Goal: Information Seeking & Learning: Learn about a topic

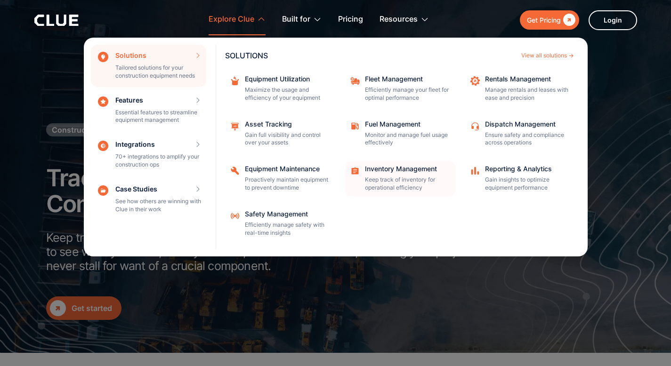
click at [406, 171] on div "Inventory Management" at bounding box center [407, 169] width 85 height 7
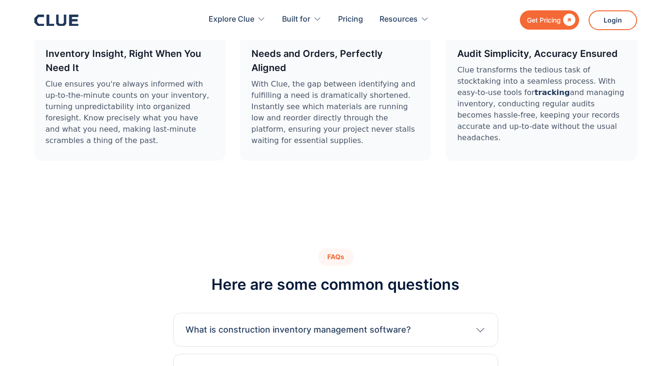
scroll to position [2976, 0]
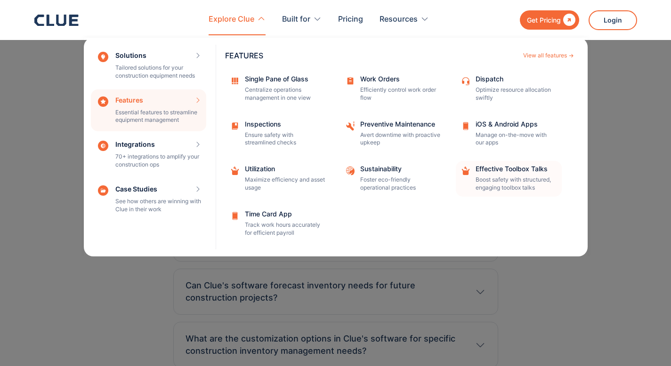
click at [501, 173] on div "Effective Toolbox Talks Boost safety with structured, engaging toolbox talks" at bounding box center [515, 179] width 80 height 26
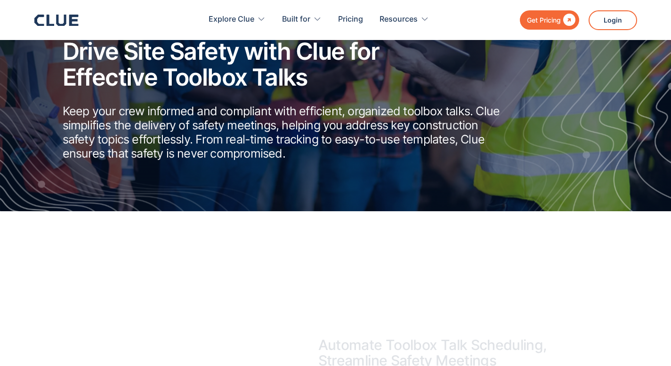
scroll to position [195, 0]
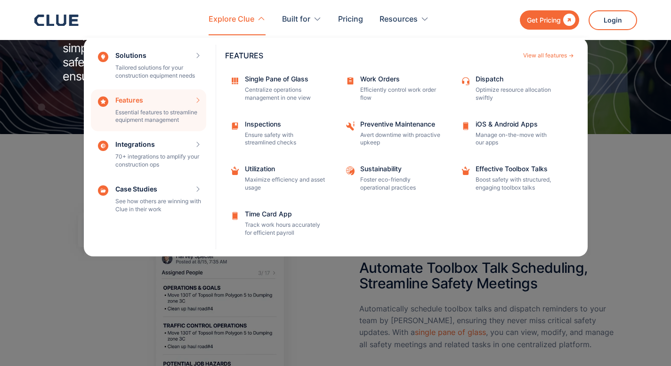
click at [130, 113] on div "Features Essential features to streamline equipment management Features View al…" at bounding box center [148, 110] width 115 height 42
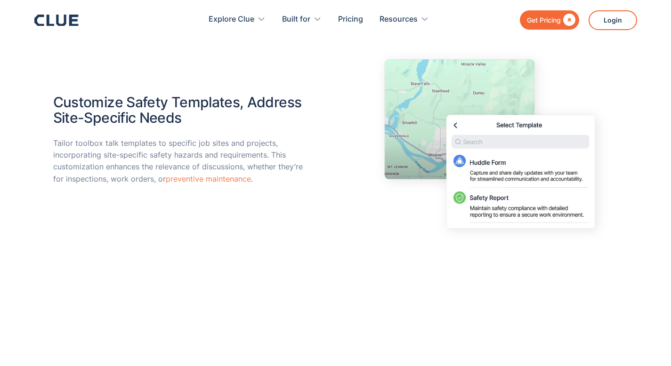
scroll to position [864, 0]
